Goal: Task Accomplishment & Management: Manage account settings

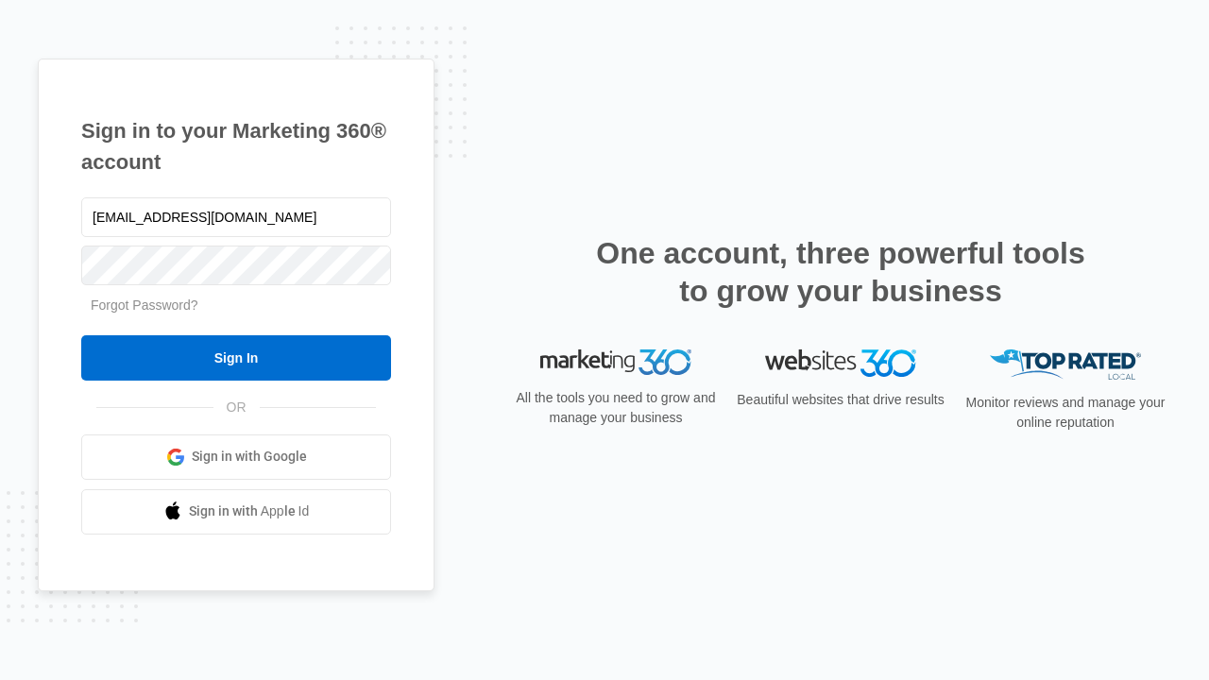
type input "dankie614@gmail.com"
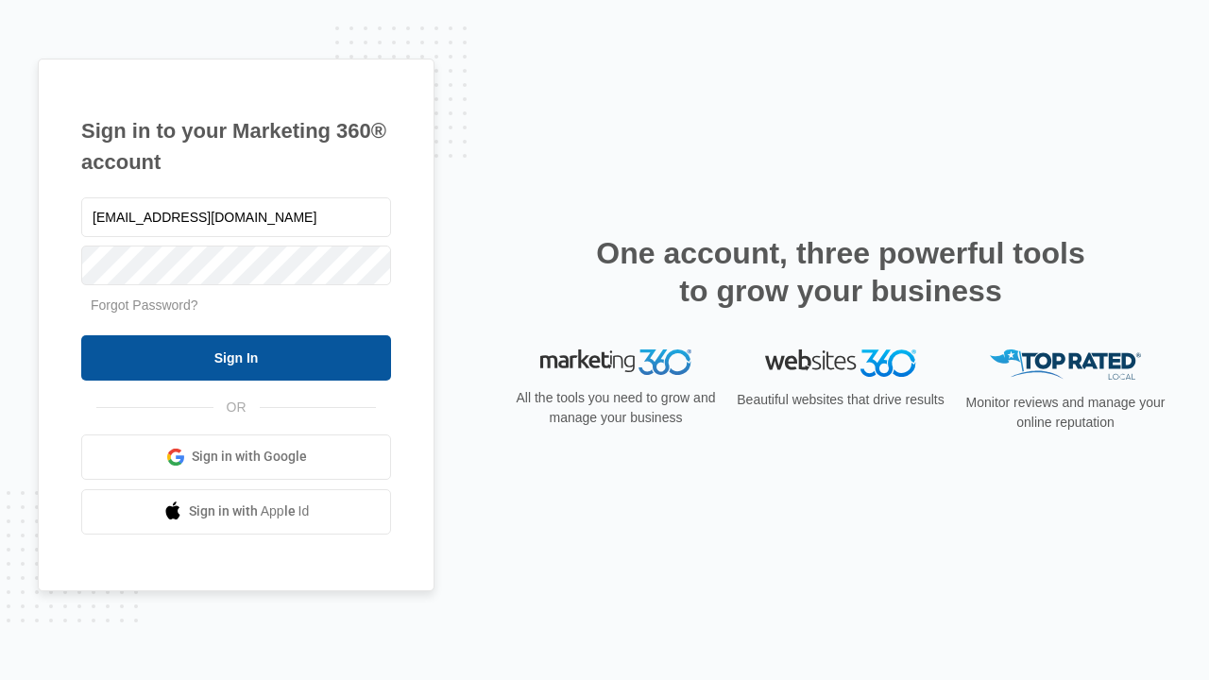
click at [236, 357] on input "Sign In" at bounding box center [236, 357] width 310 height 45
